Goal: Information Seeking & Learning: Learn about a topic

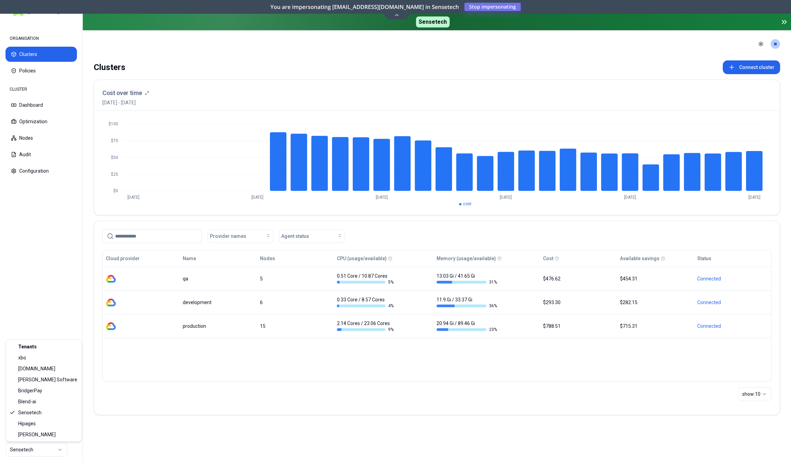
click at [44, 452] on html "ORGANISATION Clusters Policies CLUSTER Dashboard Optimization Nodes Audit Confi…" at bounding box center [395, 231] width 791 height 462
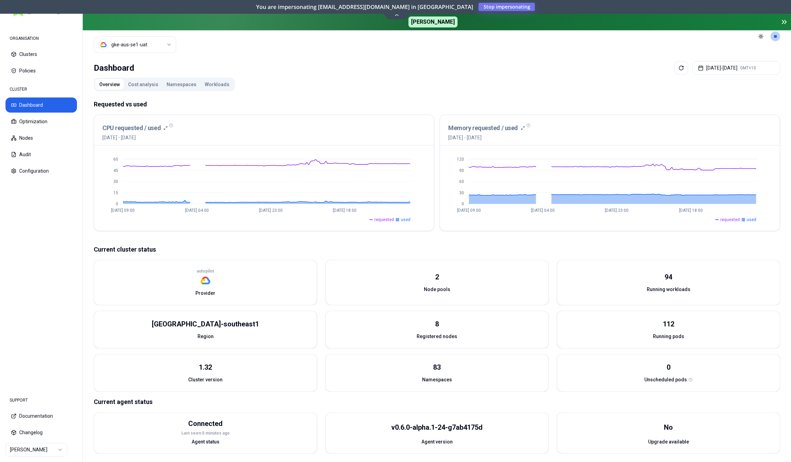
scroll to position [16, 0]
click at [149, 85] on button "Cost analysis" at bounding box center [143, 83] width 38 height 11
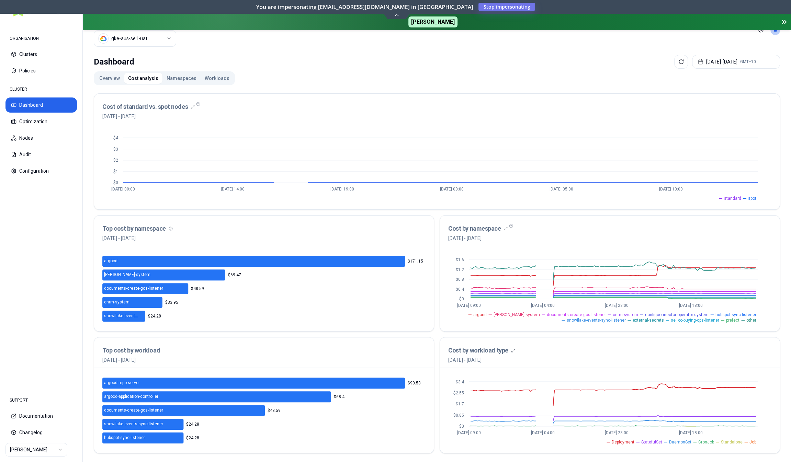
scroll to position [23, 0]
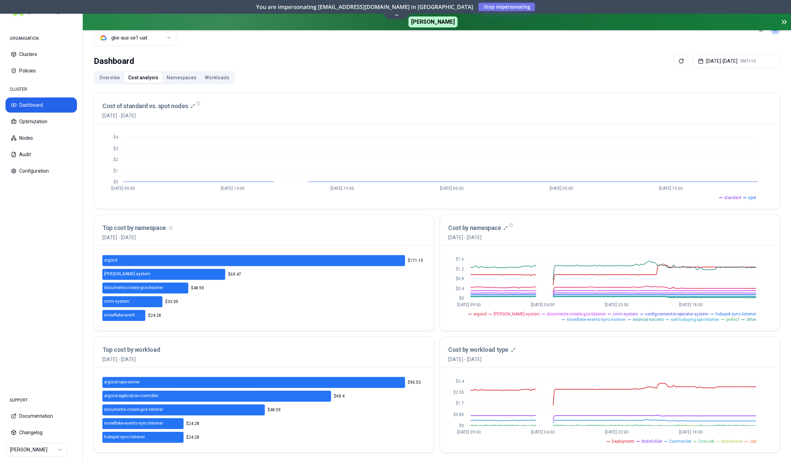
click at [184, 75] on button "Namespaces" at bounding box center [181, 77] width 38 height 11
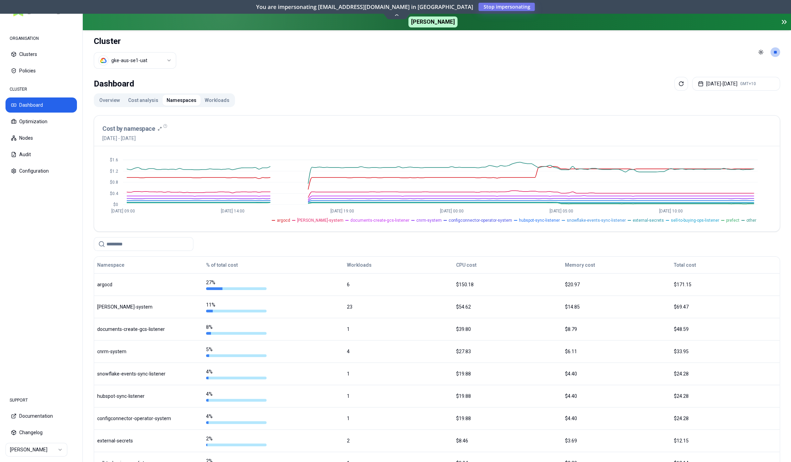
click at [201, 101] on button "Workloads" at bounding box center [217, 100] width 33 height 11
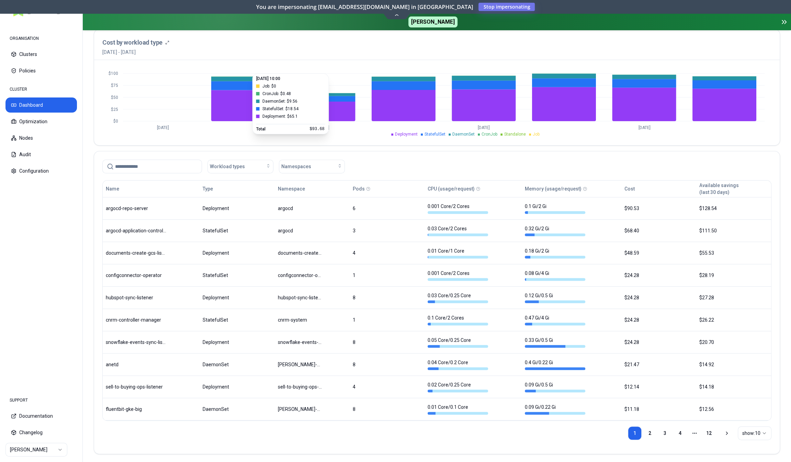
scroll to position [208, 0]
click at [292, 166] on span "Namespaces" at bounding box center [296, 166] width 30 height 7
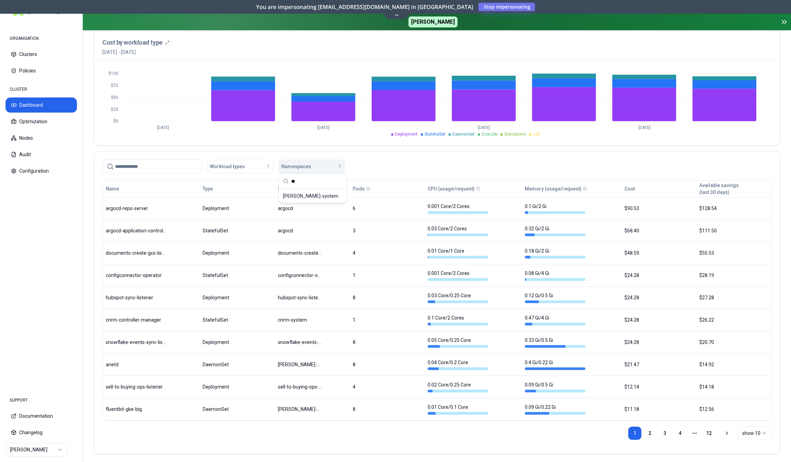
type input "*"
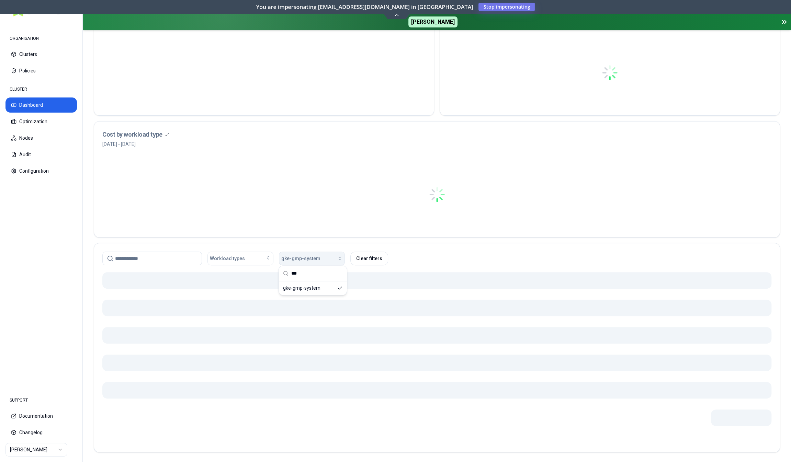
scroll to position [101, 0]
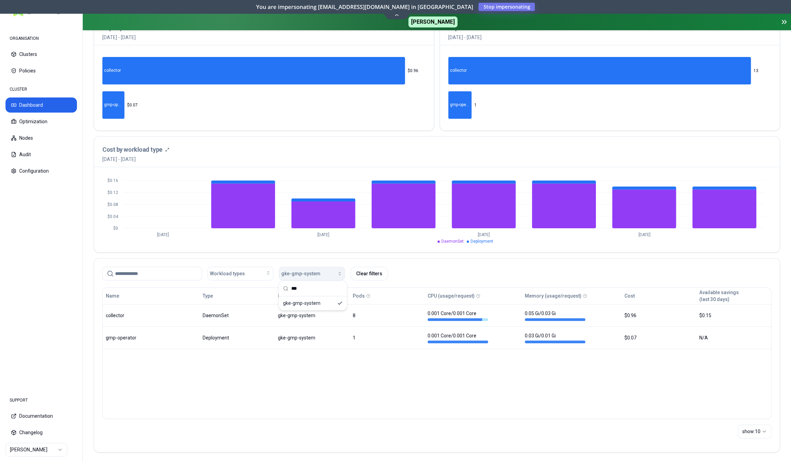
type input "***"
click at [327, 374] on div "Name Type Namespace Pods CPU (usage/request) Memory (usage/request) Cost Availa…" at bounding box center [436, 353] width 669 height 132
click at [312, 267] on button "gke-gmp-system" at bounding box center [312, 274] width 66 height 14
type input "*"
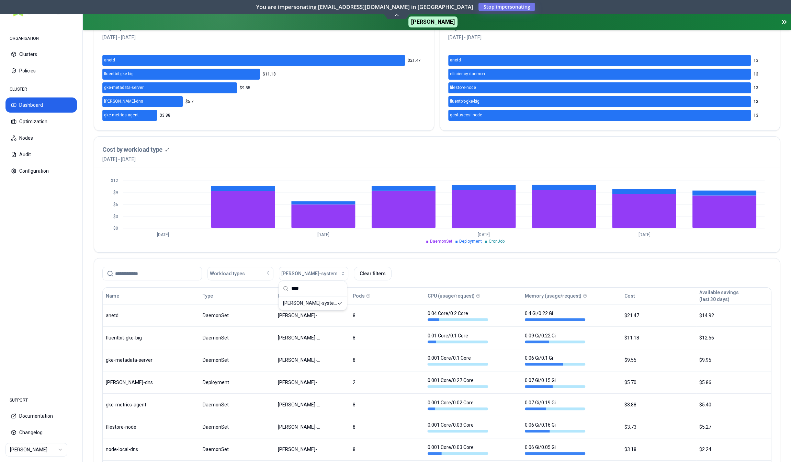
type input "****"
click at [425, 267] on div "Workload types [PERSON_NAME]-system Clear filters" at bounding box center [436, 274] width 669 height 14
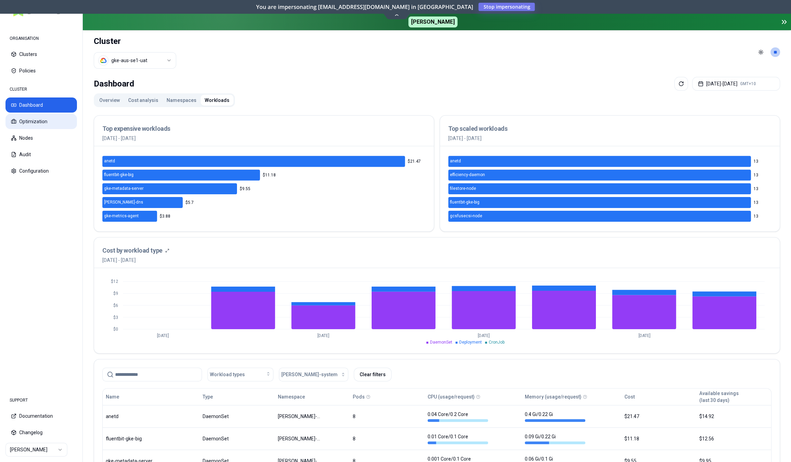
click at [36, 118] on button "Optimization" at bounding box center [40, 121] width 71 height 15
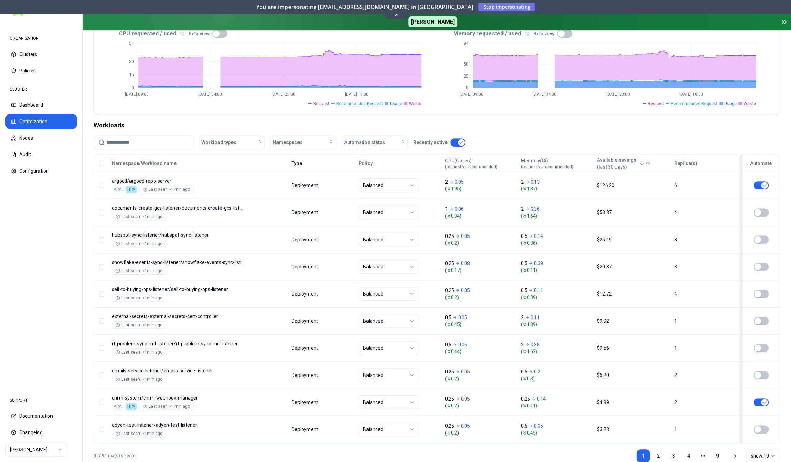
scroll to position [172, 0]
click at [397, 133] on div "Workloads Workload types Namespaces Automation status Recently active Namespace…" at bounding box center [437, 293] width 686 height 348
click at [390, 142] on div "Automation status" at bounding box center [374, 141] width 61 height 7
click at [374, 158] on div "on" at bounding box center [375, 155] width 65 height 11
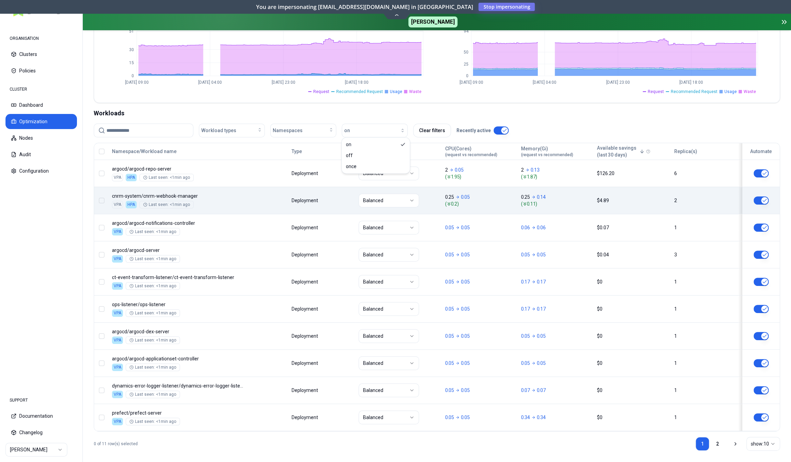
scroll to position [183, 0]
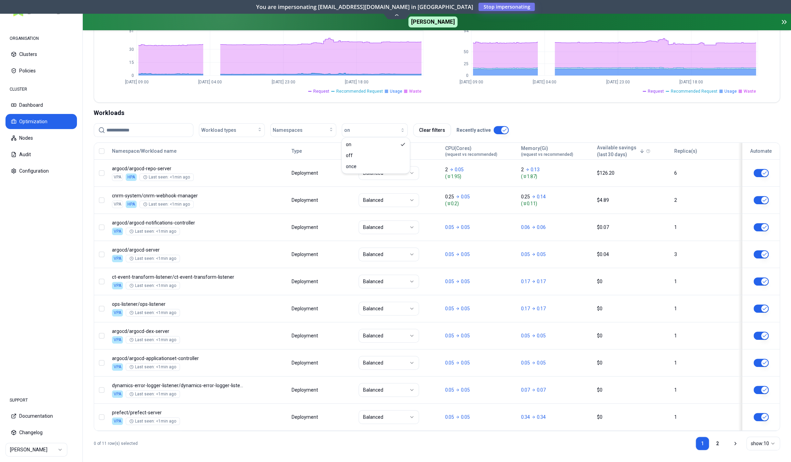
click at [471, 96] on div "CPU requested / used Beta view: 0 15 30 51 [DATE] 09:00 [DATE] 04:00 [DATE] 23:…" at bounding box center [436, 59] width 685 height 87
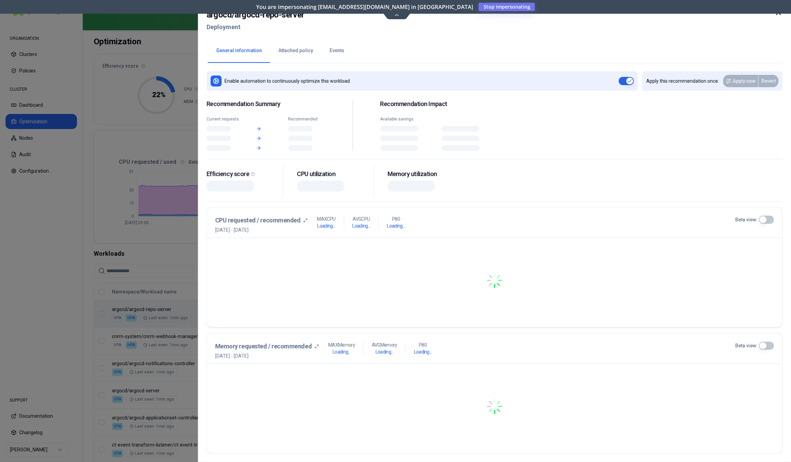
scroll to position [42, 0]
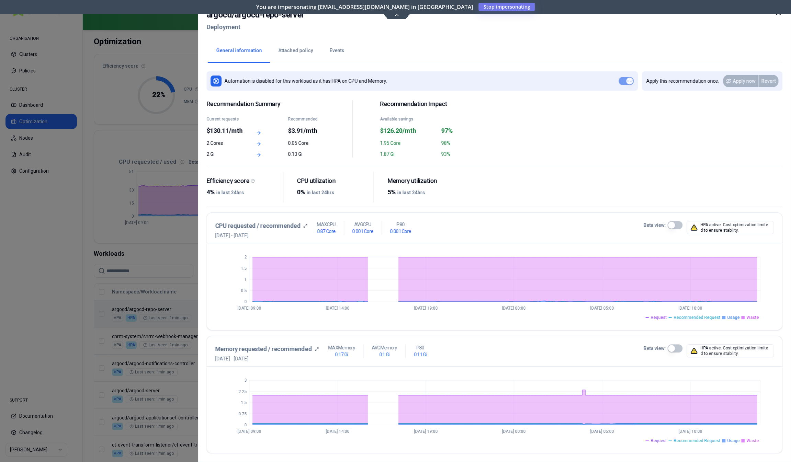
click at [177, 256] on div at bounding box center [395, 231] width 791 height 462
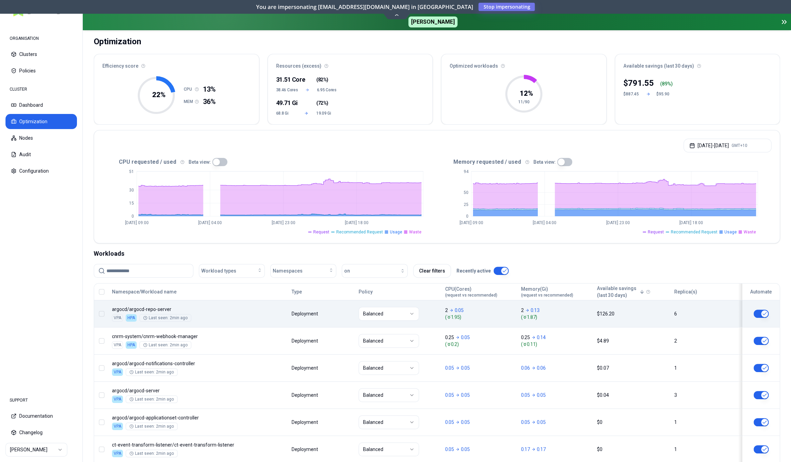
scroll to position [42, 0]
click at [177, 256] on div "Workloads" at bounding box center [437, 254] width 686 height 10
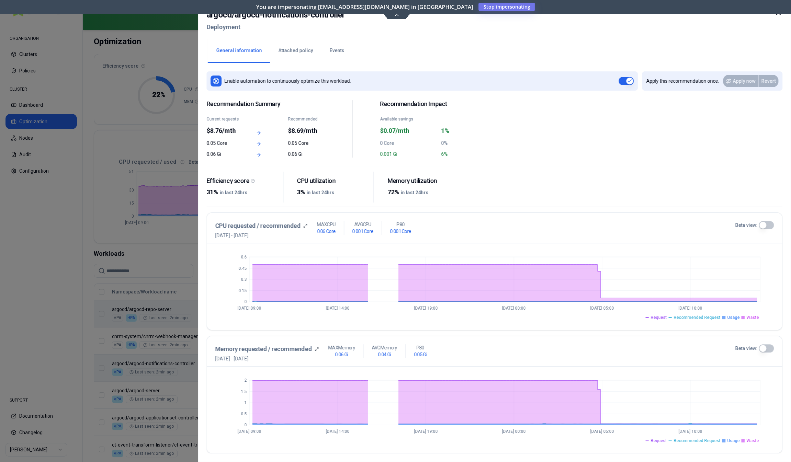
click at [766, 226] on button "Beta view:" at bounding box center [765, 225] width 15 height 8
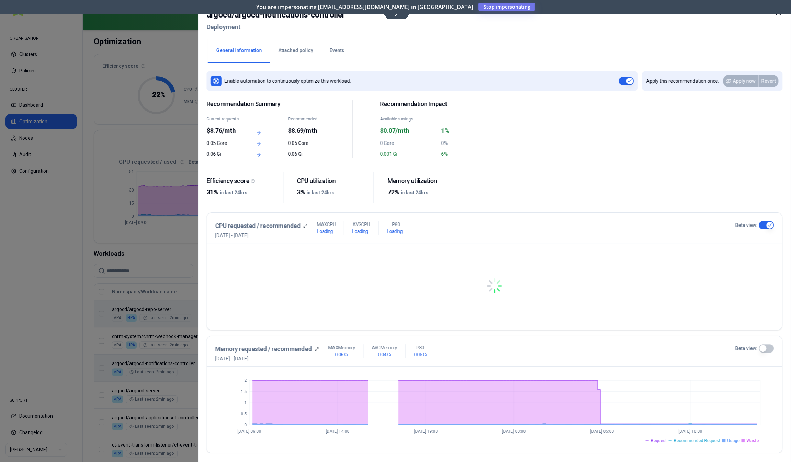
click at [767, 351] on button "Beta view:" at bounding box center [765, 348] width 15 height 8
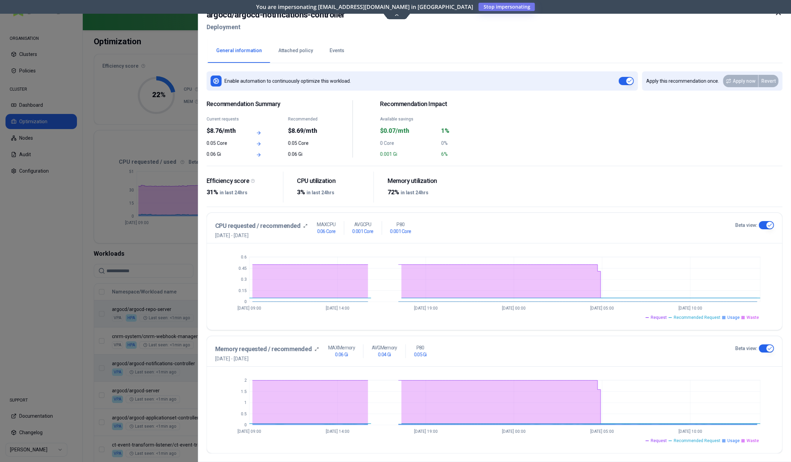
click at [776, 15] on icon at bounding box center [778, 13] width 4 height 4
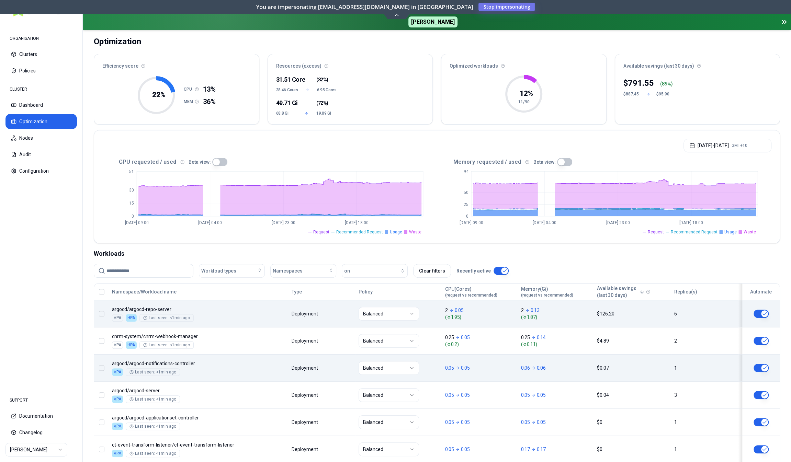
scroll to position [42, 0]
click at [563, 160] on button "button" at bounding box center [564, 162] width 15 height 8
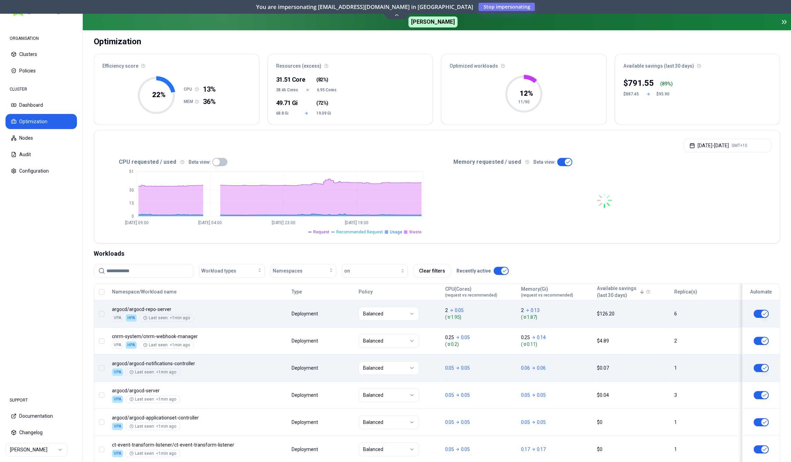
click at [218, 158] on button "button" at bounding box center [219, 162] width 15 height 8
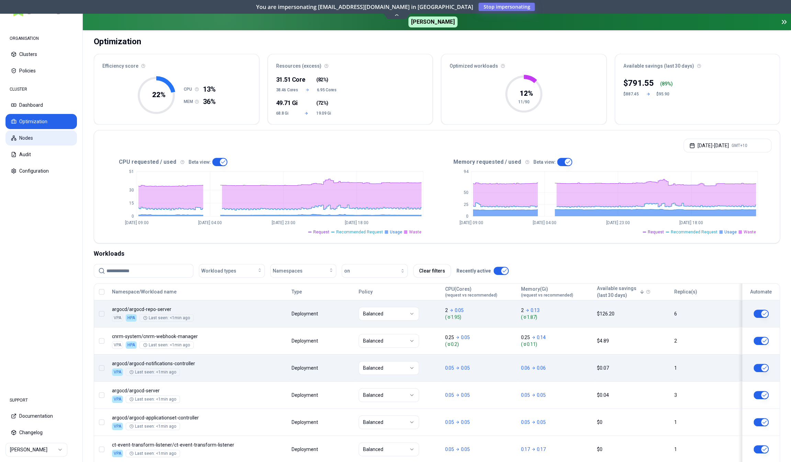
click at [36, 143] on button "Nodes" at bounding box center [40, 137] width 71 height 15
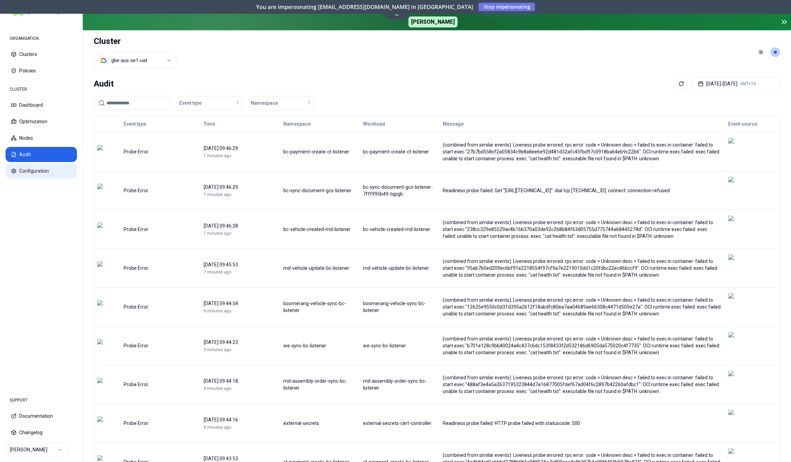
click at [34, 168] on button "Configuration" at bounding box center [40, 170] width 71 height 15
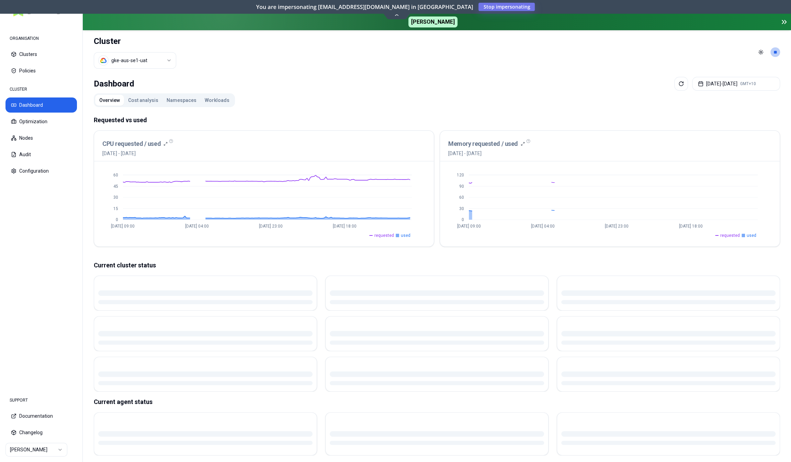
click at [128, 58] on html "ORGANISATION Clusters Policies CLUSTER Dashboard Optimization Nodes Audit Confi…" at bounding box center [395, 231] width 791 height 462
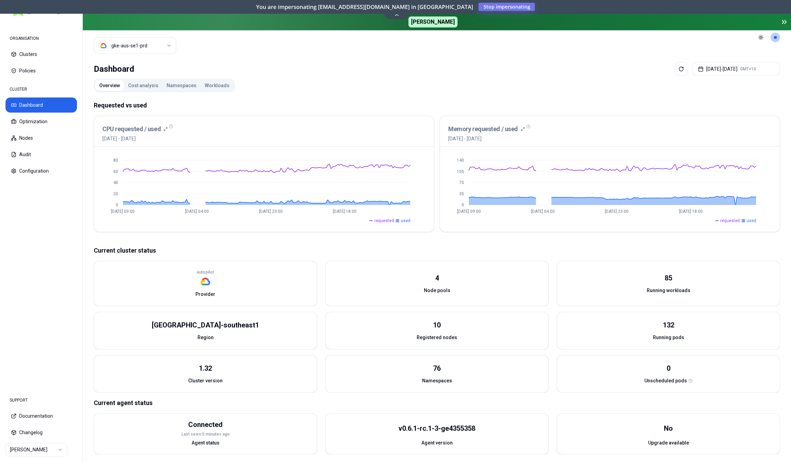
scroll to position [16, 0]
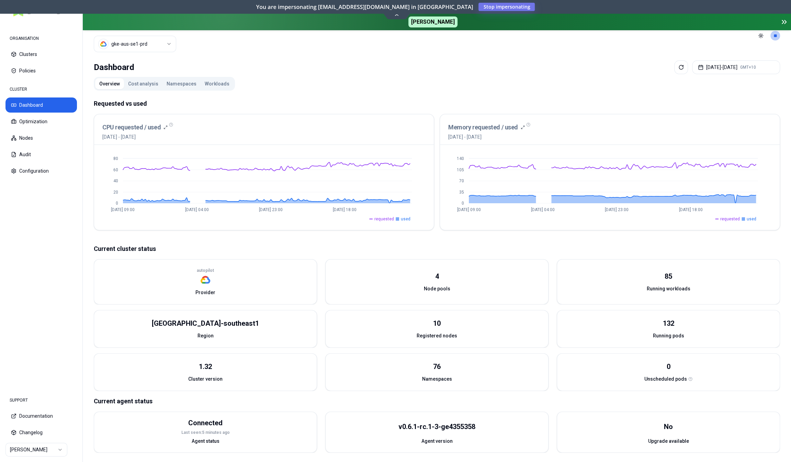
click at [151, 78] on button "Cost analysis" at bounding box center [143, 83] width 38 height 11
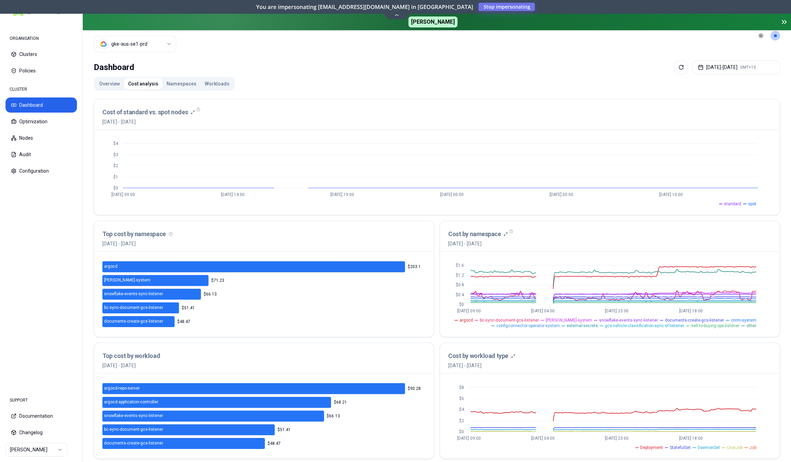
click at [166, 84] on button "Namespaces" at bounding box center [181, 83] width 38 height 11
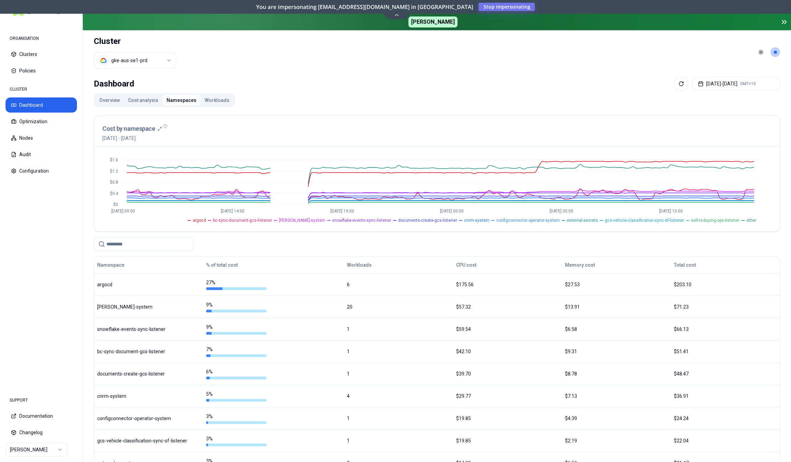
click at [203, 96] on button "Workloads" at bounding box center [217, 100] width 33 height 11
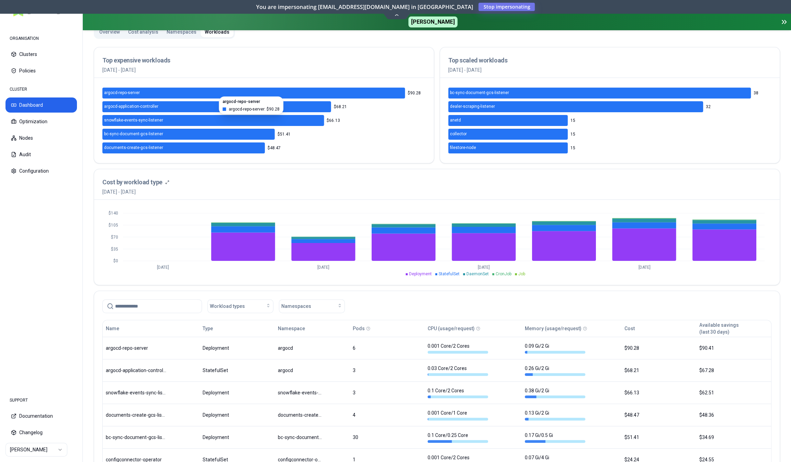
scroll to position [69, 0]
click at [473, 90] on icon at bounding box center [599, 92] width 303 height 11
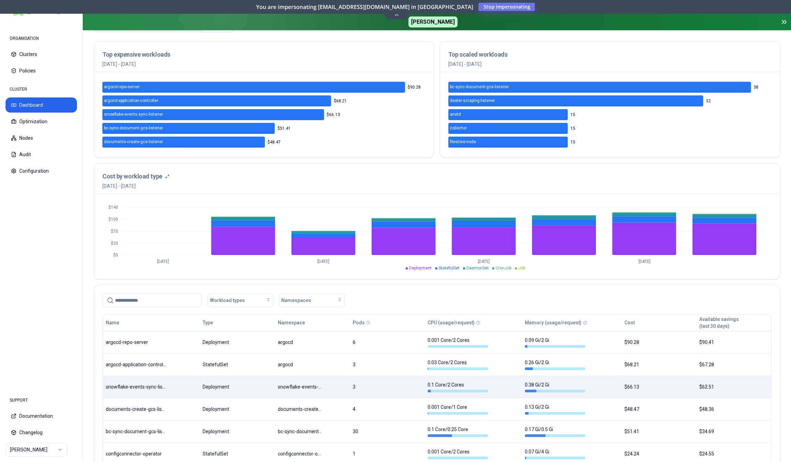
scroll to position [71, 0]
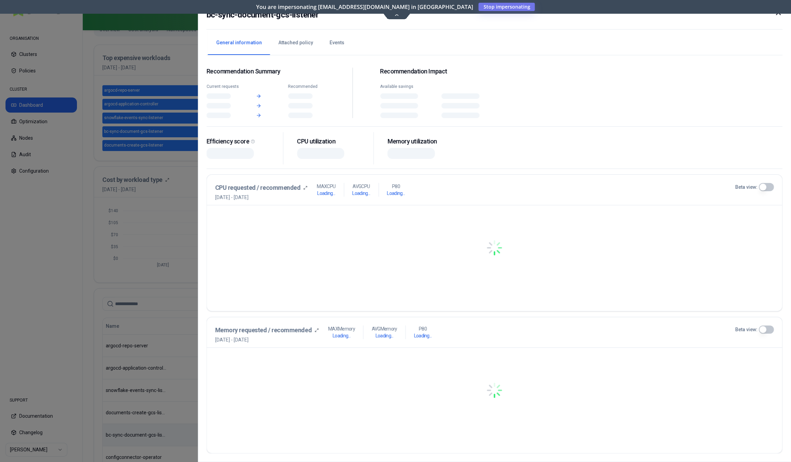
click at [178, 439] on div "Name Type Namespace Pods CPU (usage/request) Memory (usage/request) Cost Availa…" at bounding box center [437, 438] width 668 height 240
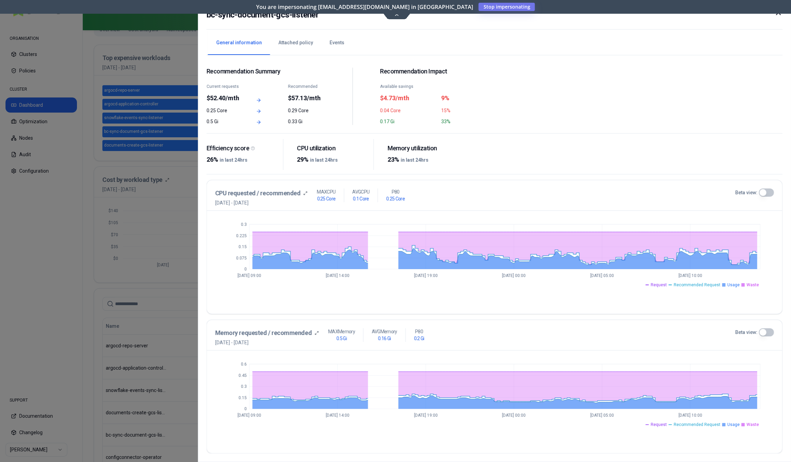
click at [765, 192] on button "Beta view:" at bounding box center [765, 193] width 15 height 8
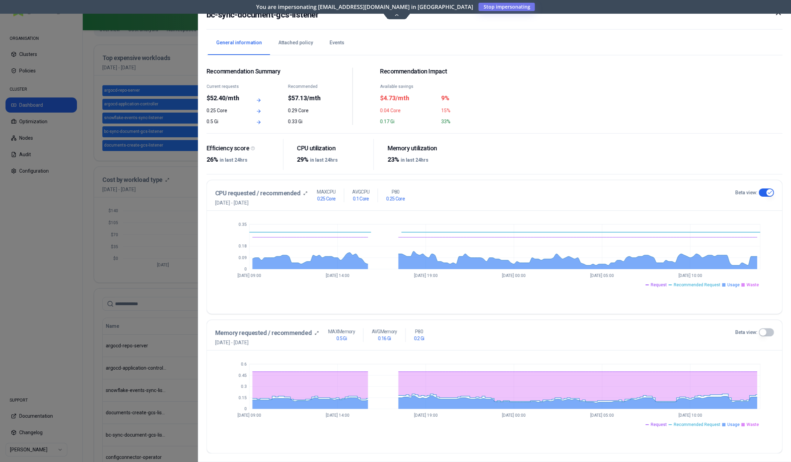
click at [767, 332] on button "Beta view:" at bounding box center [765, 332] width 15 height 8
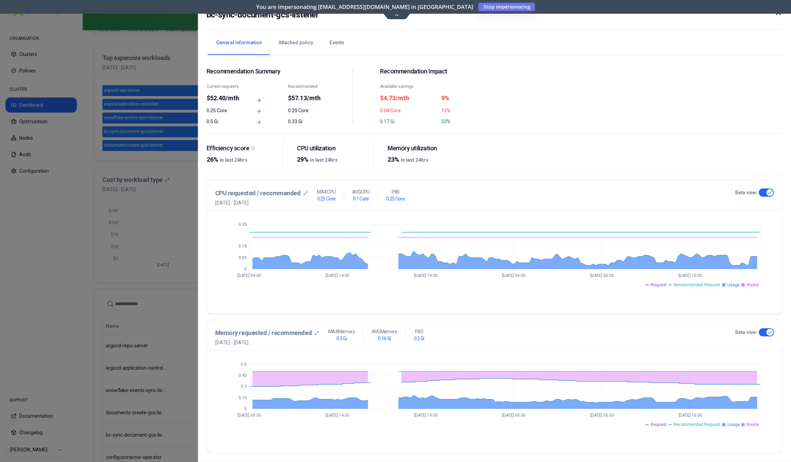
click at [398, 15] on div "bc-sync-document-gcs-listener" at bounding box center [494, 19] width 576 height 21
click at [780, 15] on icon at bounding box center [778, 13] width 4 height 4
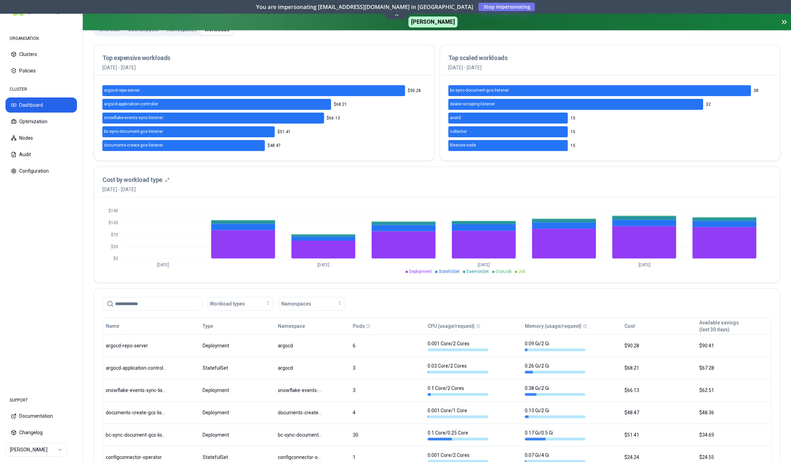
scroll to position [71, 0]
click at [44, 115] on button "Optimization" at bounding box center [40, 121] width 71 height 15
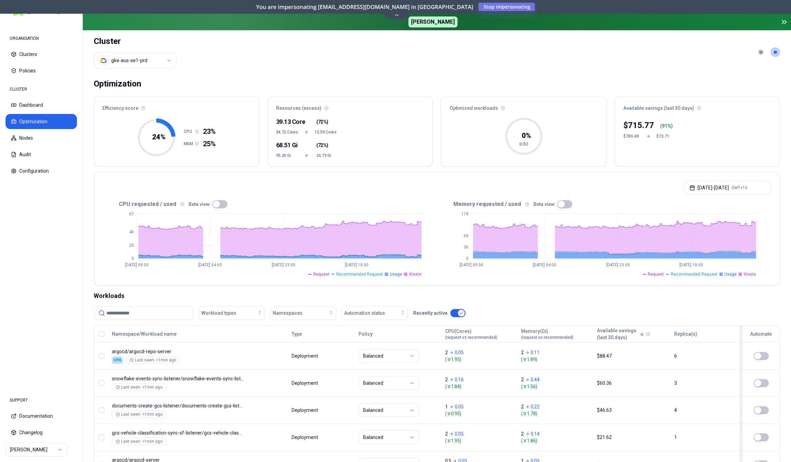
click at [215, 204] on button "button" at bounding box center [219, 204] width 15 height 8
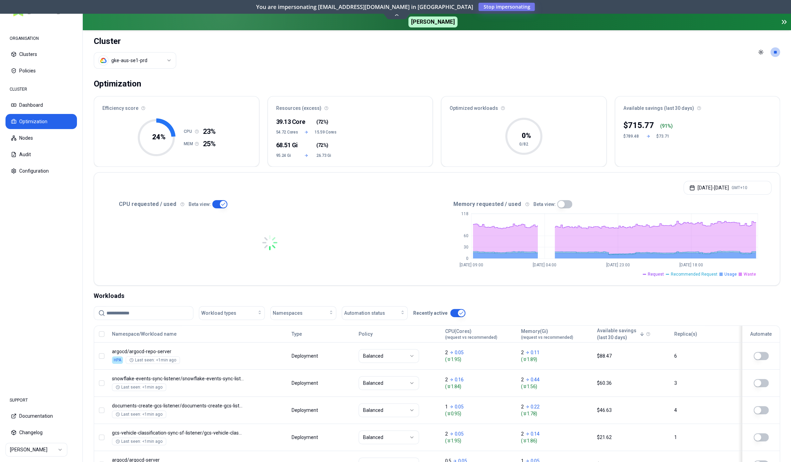
click at [562, 205] on button "button" at bounding box center [564, 204] width 15 height 8
